Goal: Information Seeking & Learning: Learn about a topic

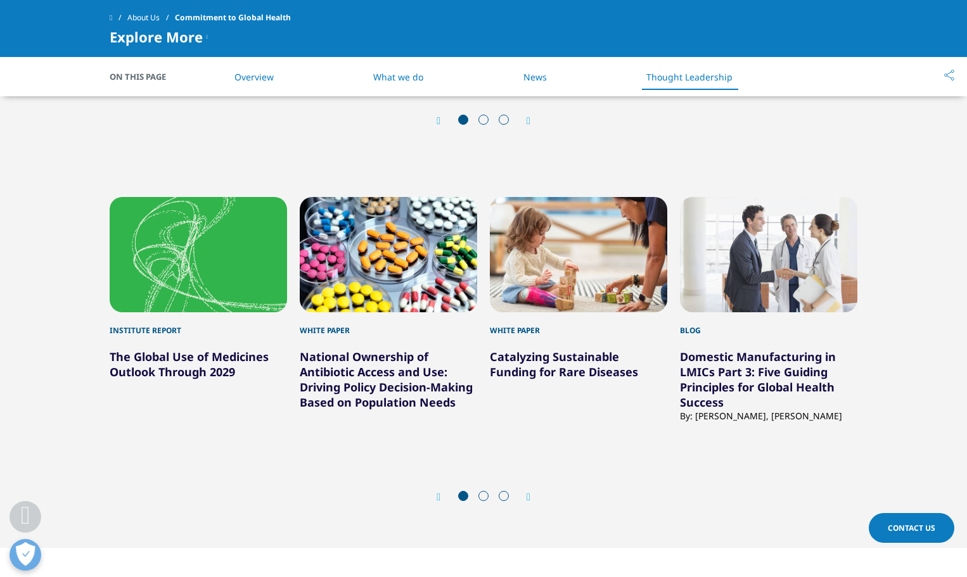
scroll to position [3230, 0]
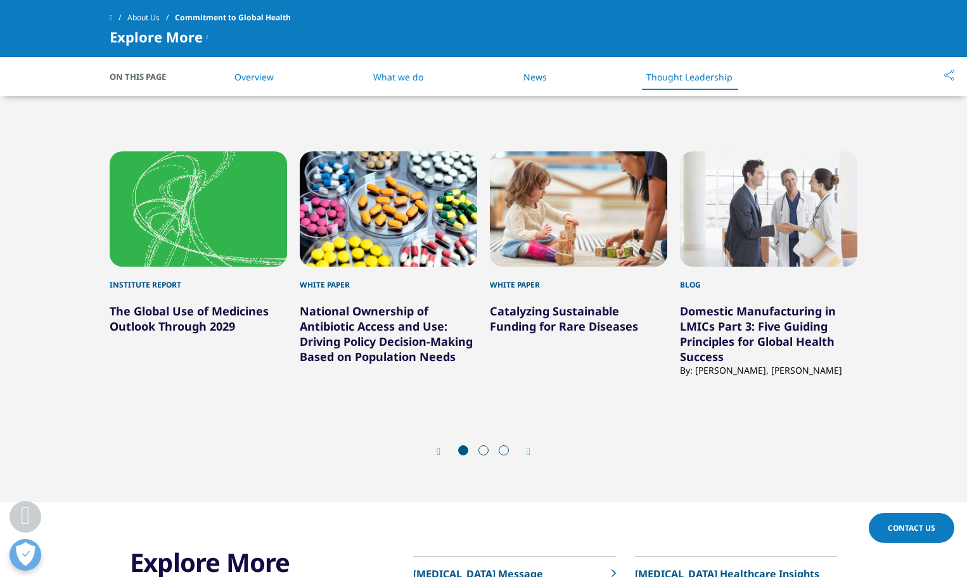
click at [533, 452] on div "Prev Next" at bounding box center [483, 452] width 747 height 38
click at [530, 454] on icon "Next slide" at bounding box center [528, 452] width 4 height 10
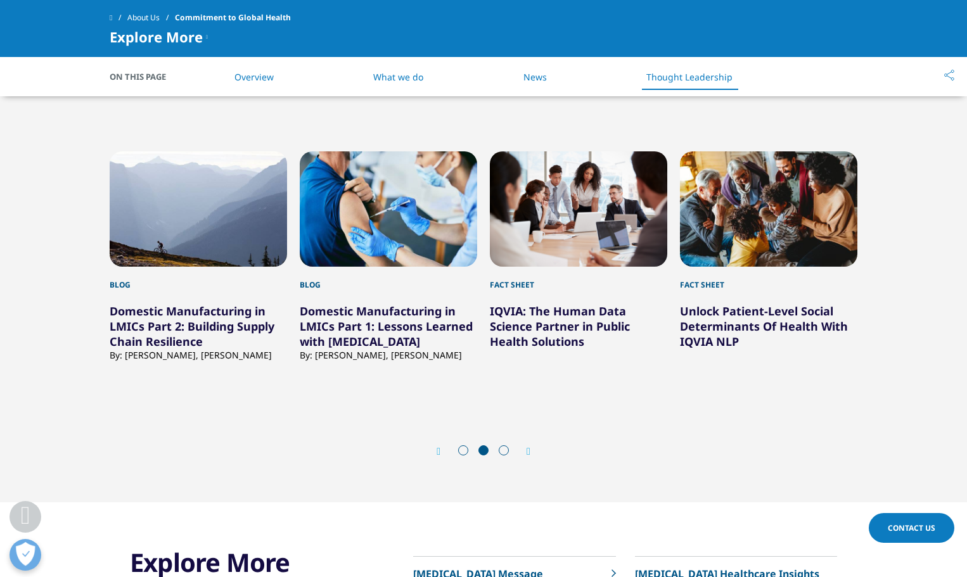
click at [392, 75] on link "What we do" at bounding box center [398, 77] width 50 height 12
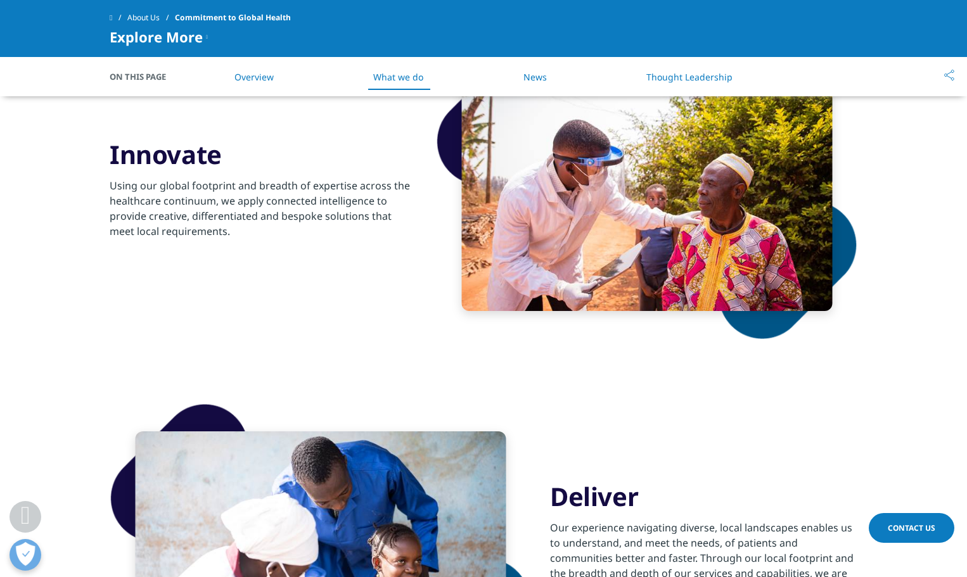
scroll to position [1897, 0]
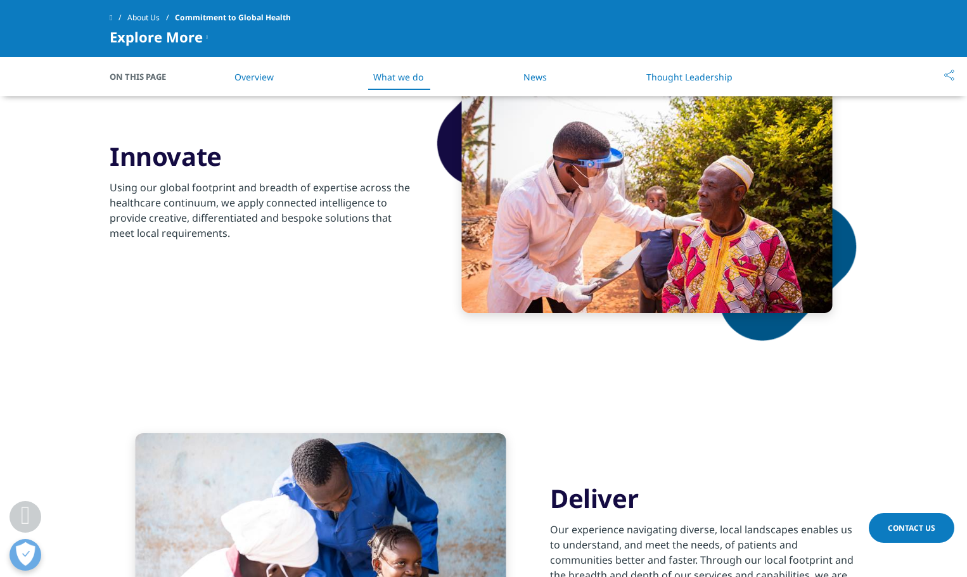
click at [244, 72] on link "Overview" at bounding box center [253, 77] width 39 height 12
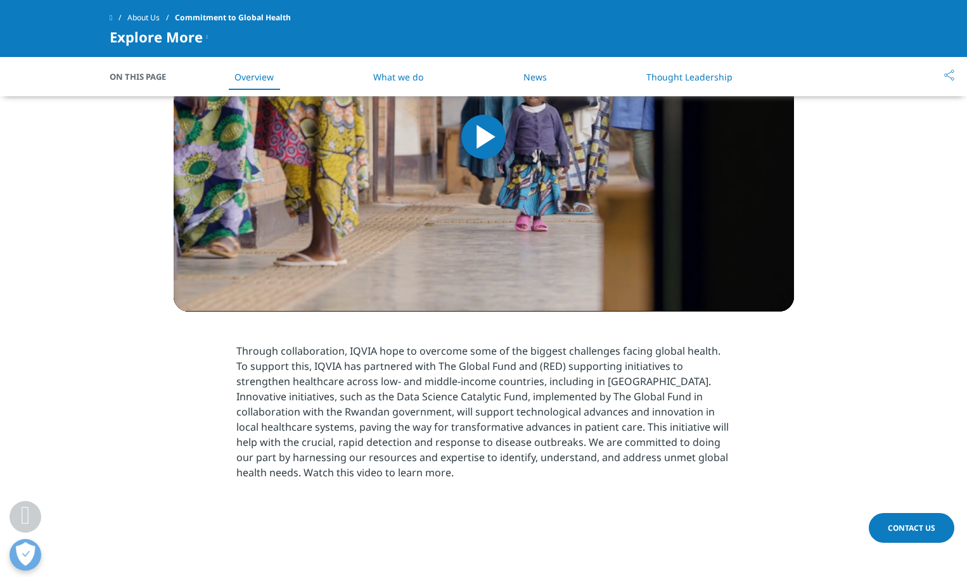
scroll to position [1038, 0]
click at [676, 77] on link "Thought Leadership" at bounding box center [689, 77] width 86 height 12
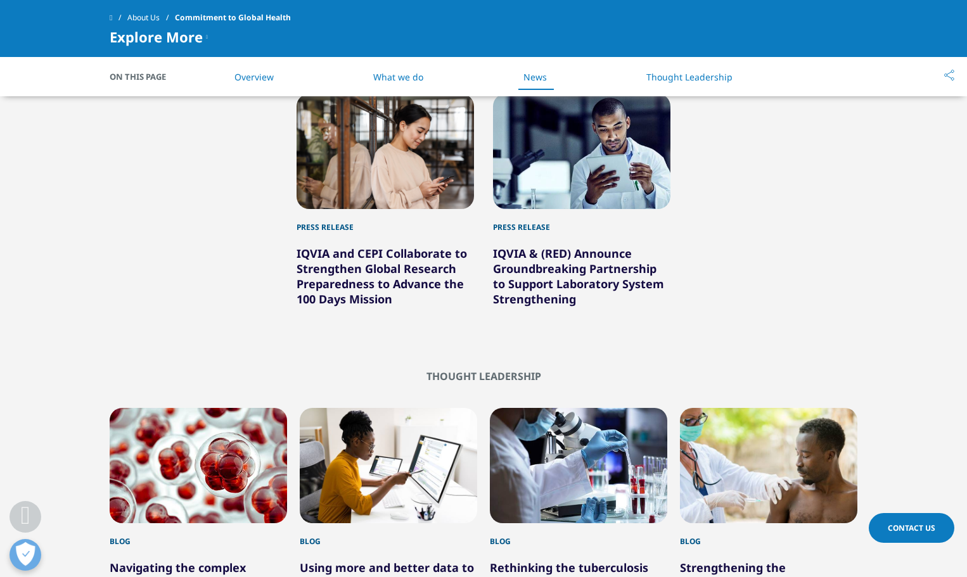
scroll to position [2579, 0]
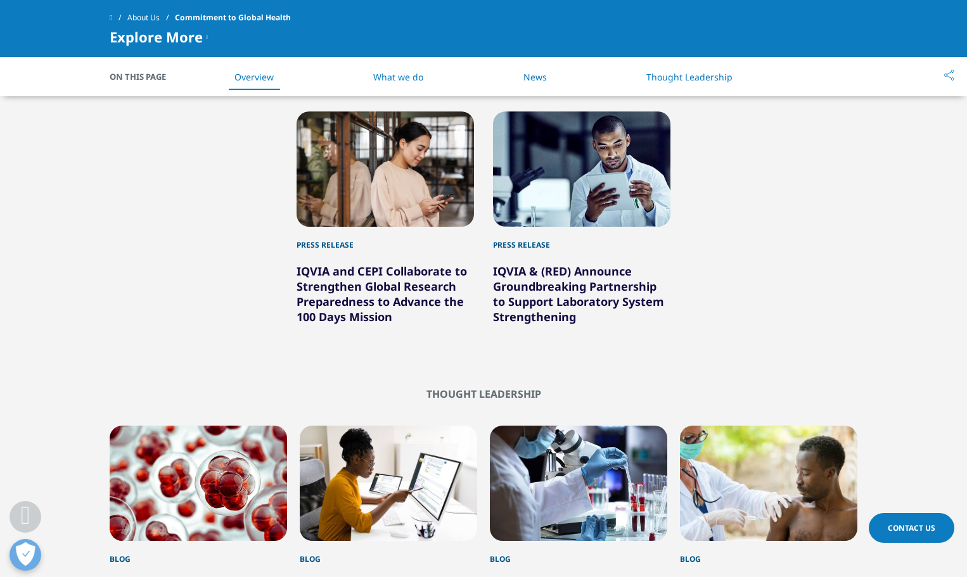
scroll to position [570, 0]
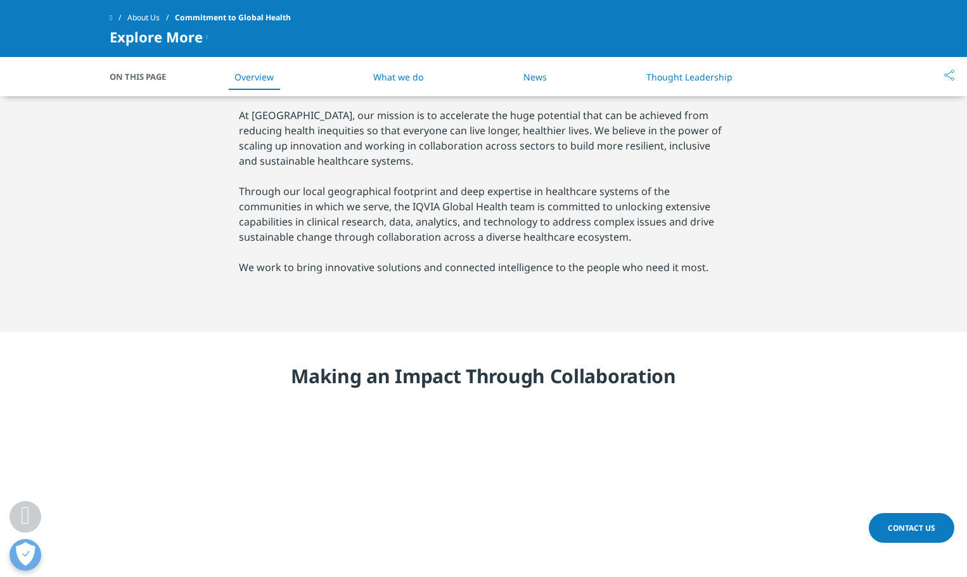
click at [112, 18] on span at bounding box center [111, 17] width 3 height 9
